Goal: Task Accomplishment & Management: Manage account settings

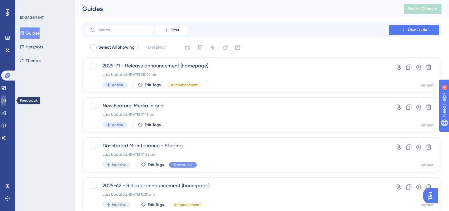
click at [6, 96] on link at bounding box center [3, 100] width 5 height 10
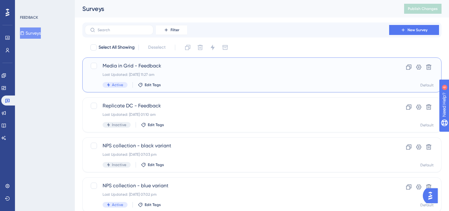
click at [193, 80] on div "Media in Grid - Feedback Last Updated: 01 Oct 2025 11:27 am Active Edit Tags" at bounding box center [237, 75] width 269 height 26
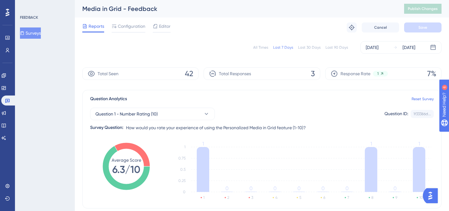
scroll to position [142, 0]
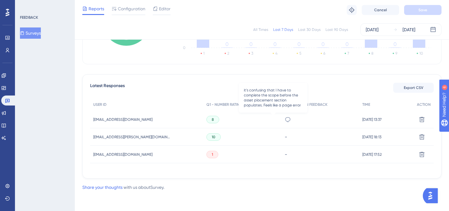
click at [285, 118] on icon at bounding box center [288, 119] width 6 height 6
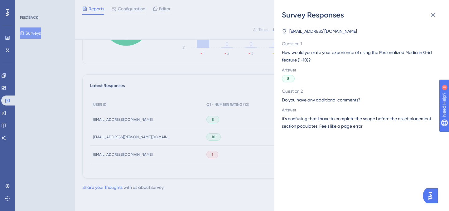
click at [220, 93] on div "Survey Responses nik.halton@bloomreach.com Question 1 How would you rate your e…" at bounding box center [224, 105] width 449 height 211
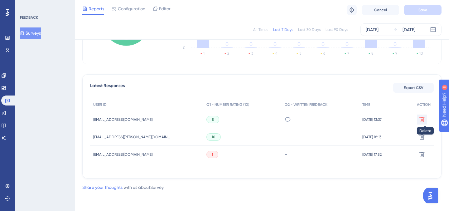
click at [427, 119] on button at bounding box center [422, 120] width 10 height 10
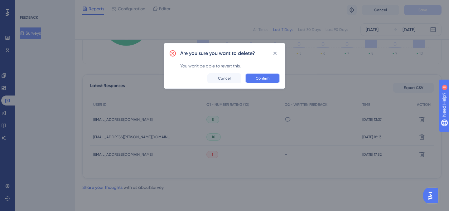
click at [268, 80] on span "Confirm" at bounding box center [263, 78] width 14 height 5
